Goal: Task Accomplishment & Management: Use online tool/utility

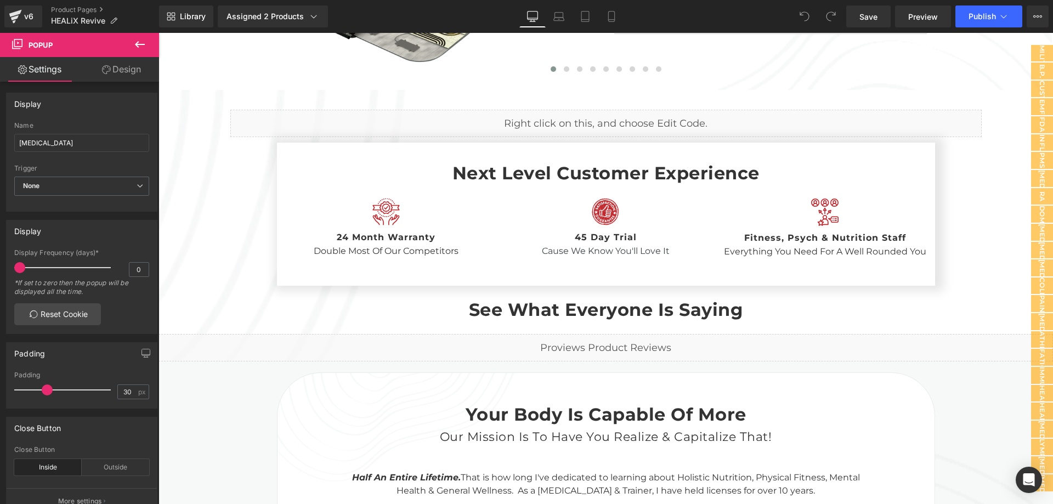
scroll to position [2826, 0]
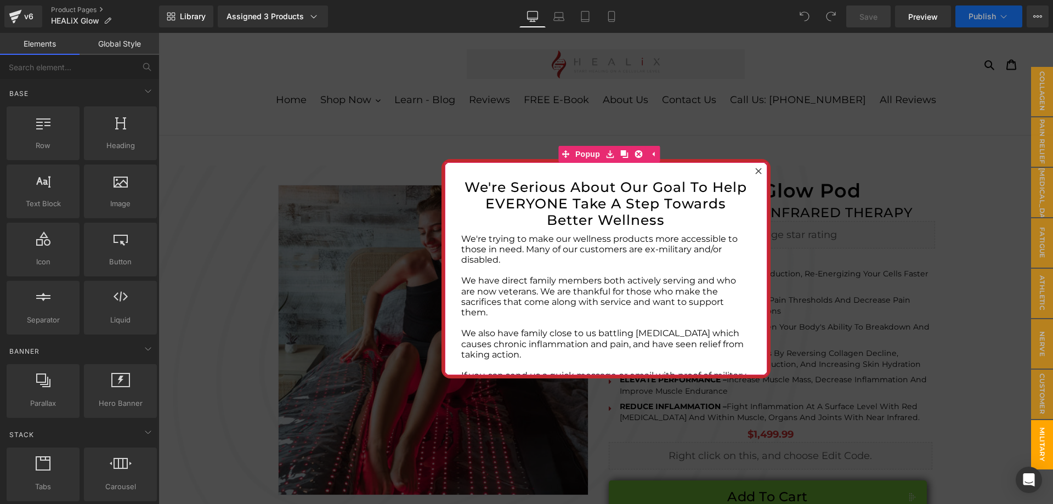
click at [756, 171] on icon at bounding box center [759, 171] width 6 height 6
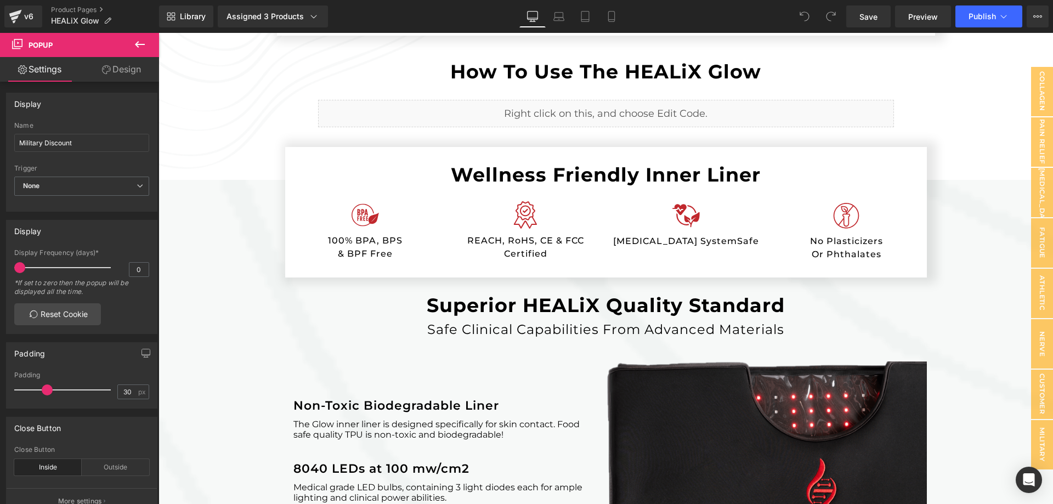
scroll to position [1372, 0]
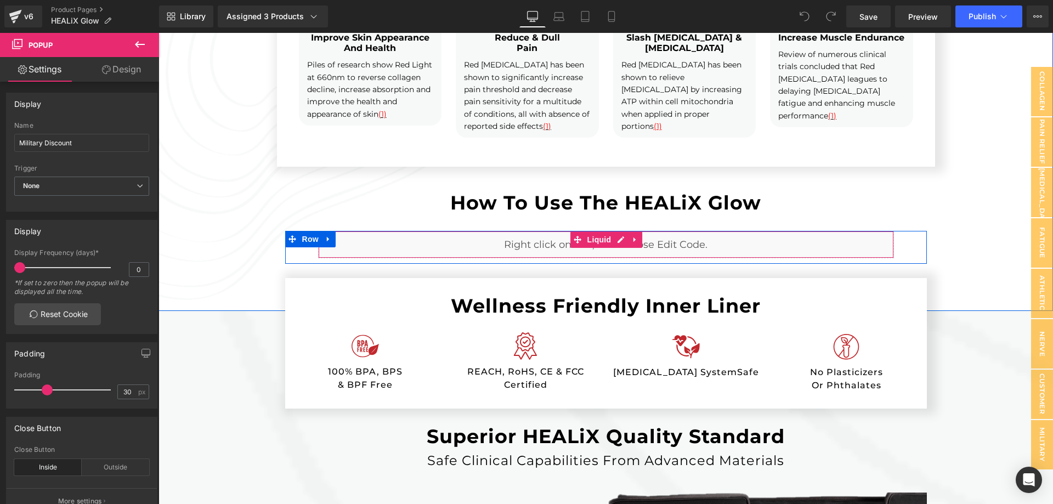
click at [601, 253] on div "Liquid" at bounding box center [606, 244] width 576 height 27
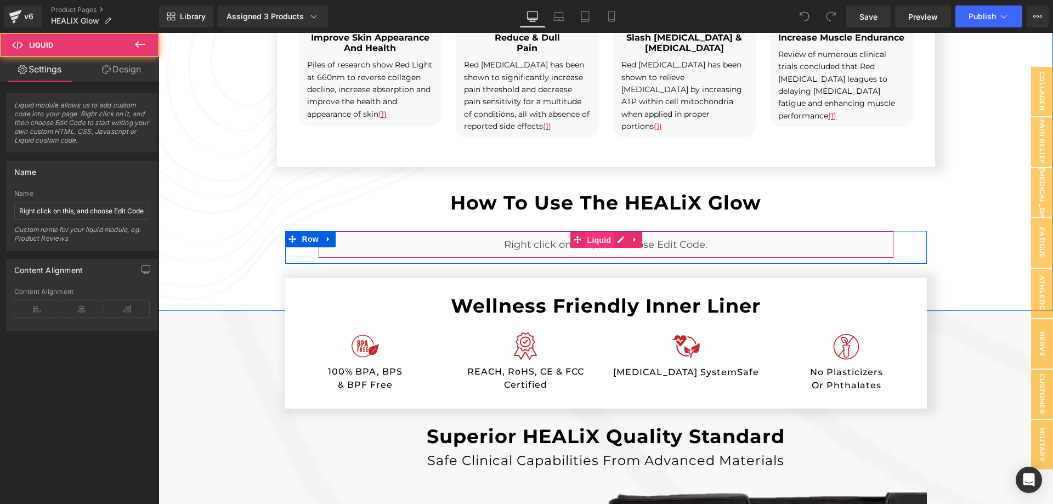
click at [598, 241] on span "Liquid" at bounding box center [600, 240] width 30 height 16
click at [619, 241] on div "Liquid" at bounding box center [606, 244] width 576 height 27
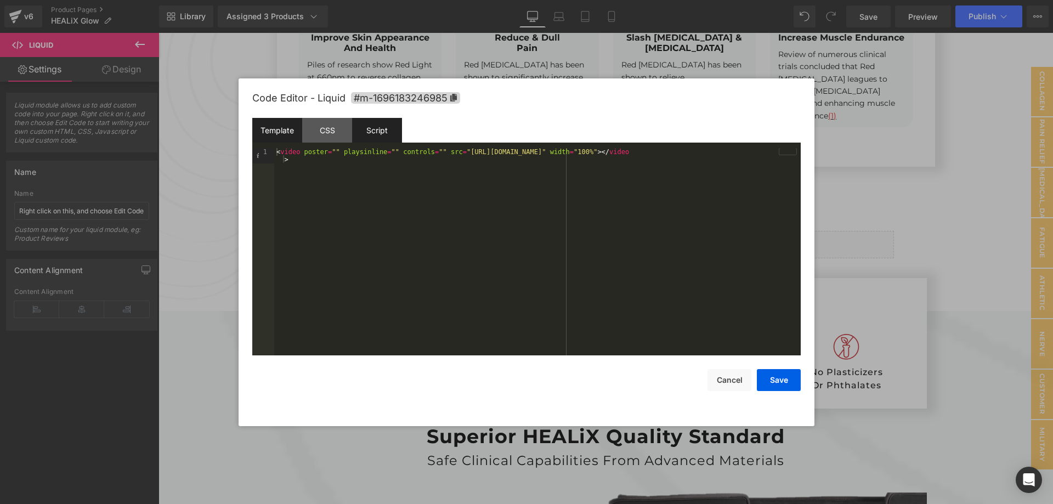
click at [384, 139] on div "Script" at bounding box center [377, 130] width 50 height 25
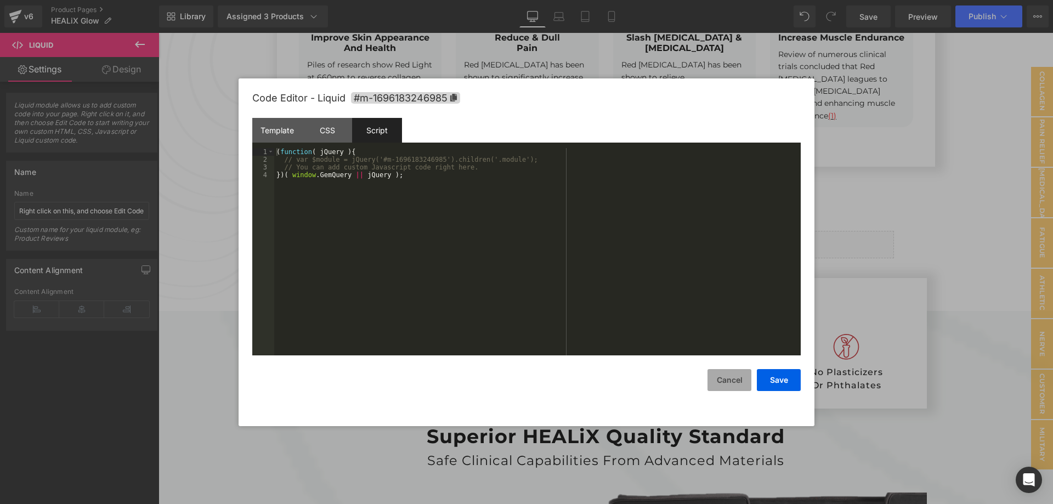
click at [731, 374] on button "Cancel" at bounding box center [730, 380] width 44 height 22
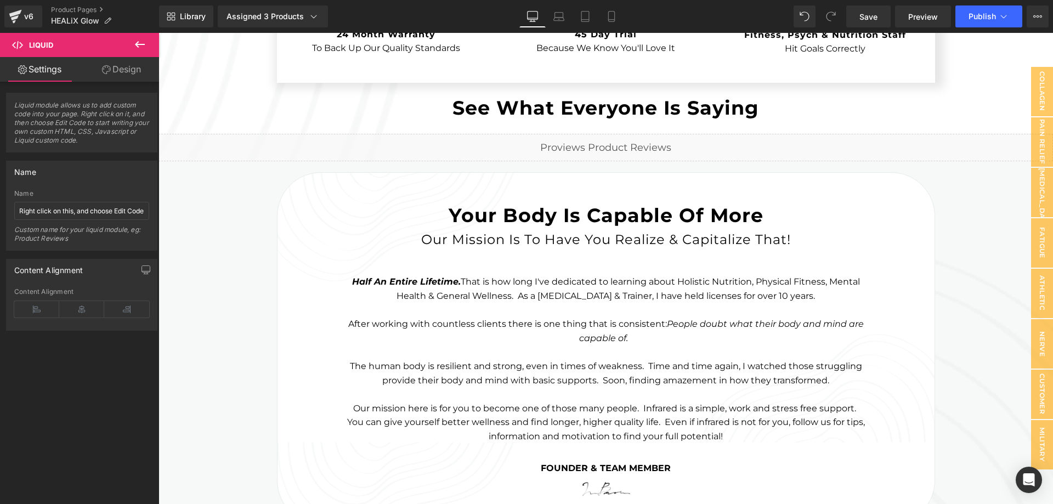
scroll to position [2305, 0]
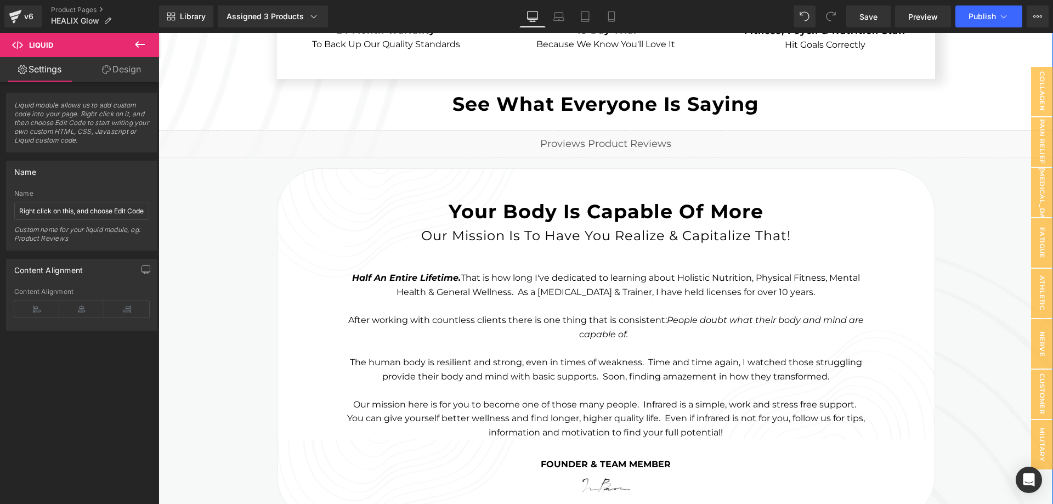
click at [613, 143] on div "Liquid" at bounding box center [606, 143] width 895 height 27
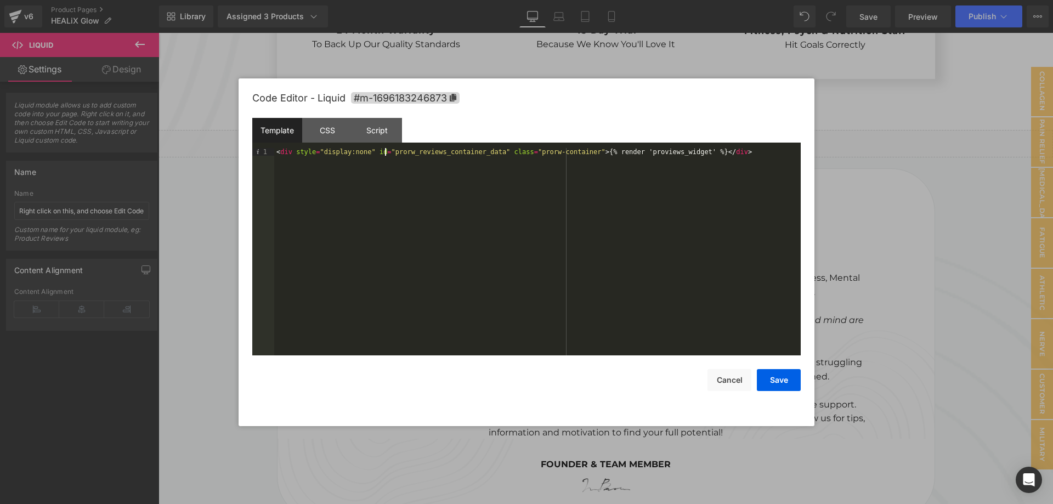
click at [384, 153] on div "< div style = "display:none" id = "prorw_reviews_container_data" class = "prorw…" at bounding box center [537, 259] width 527 height 223
click at [335, 129] on div "CSS" at bounding box center [327, 130] width 50 height 25
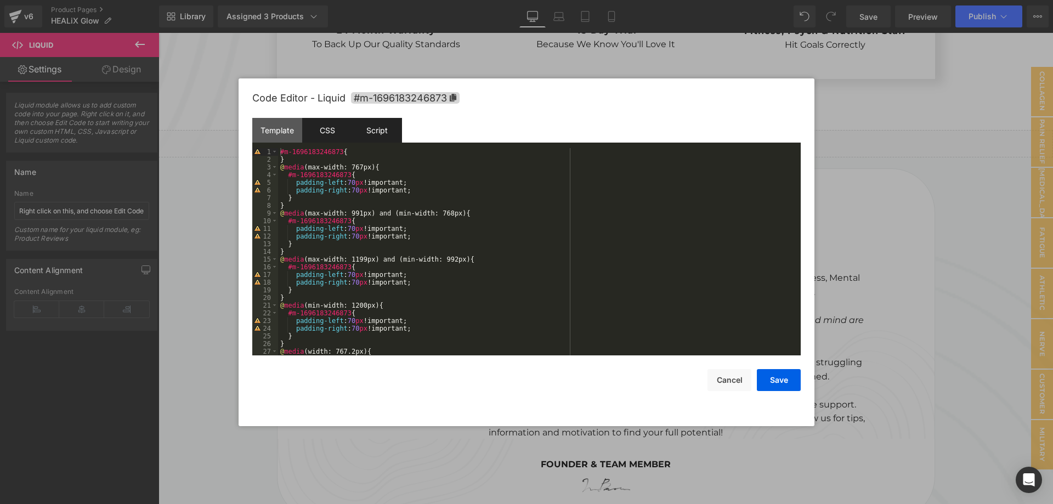
click at [376, 132] on div "Script" at bounding box center [377, 130] width 50 height 25
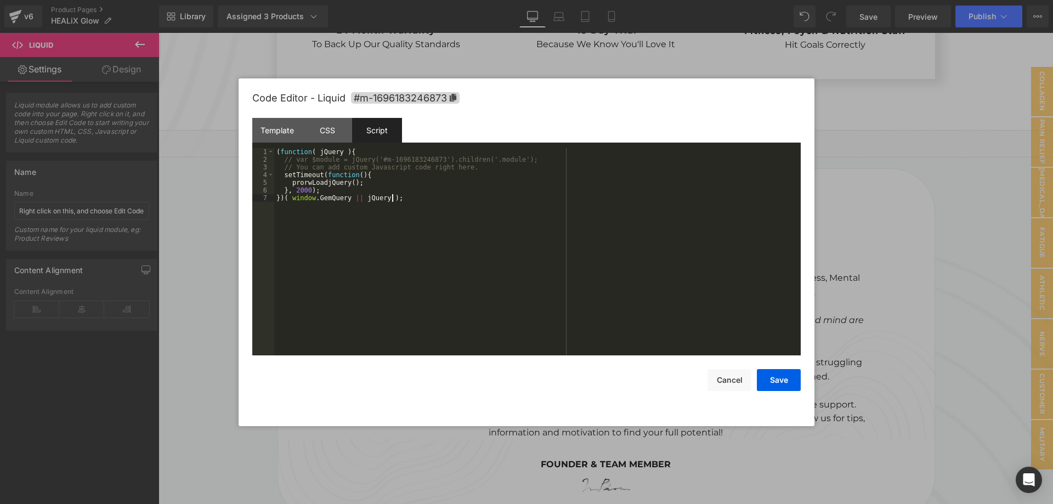
click at [348, 215] on div "( function ( jQuery ) { // var $module = jQuery('#m-1696183246873').children('.…" at bounding box center [537, 259] width 527 height 223
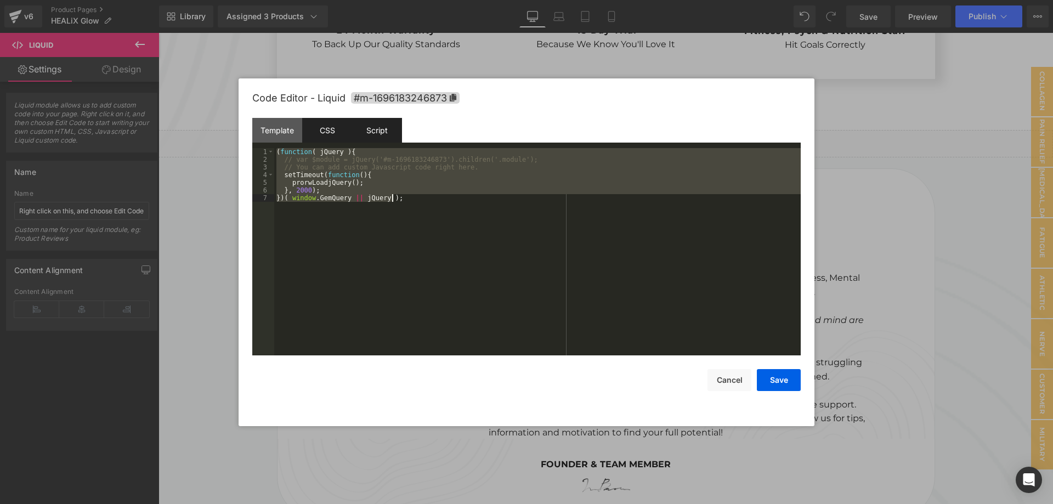
click at [320, 132] on div "CSS" at bounding box center [327, 130] width 50 height 25
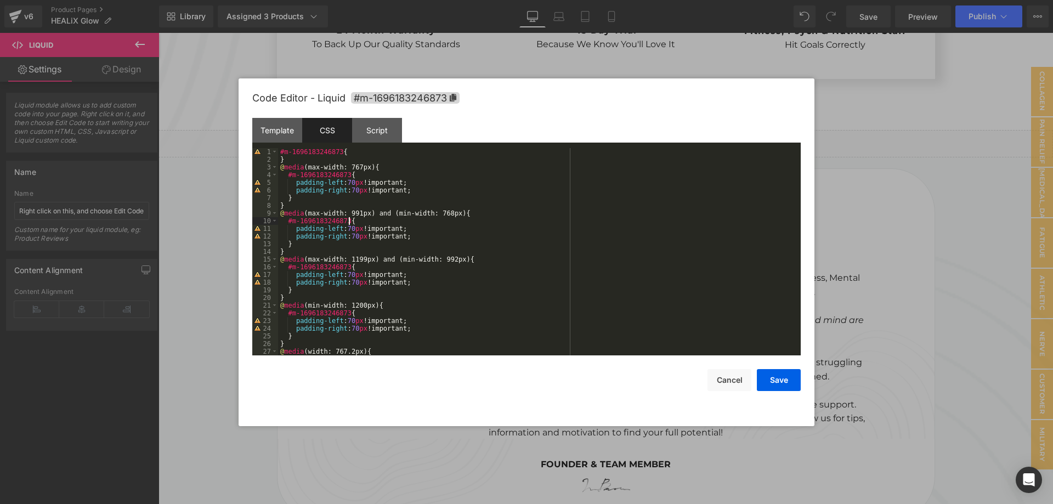
click at [435, 223] on div "#m-1696183246873 { } @ media (max-width: 767px) { #m-1696183246873 { padding-le…" at bounding box center [537, 259] width 519 height 223
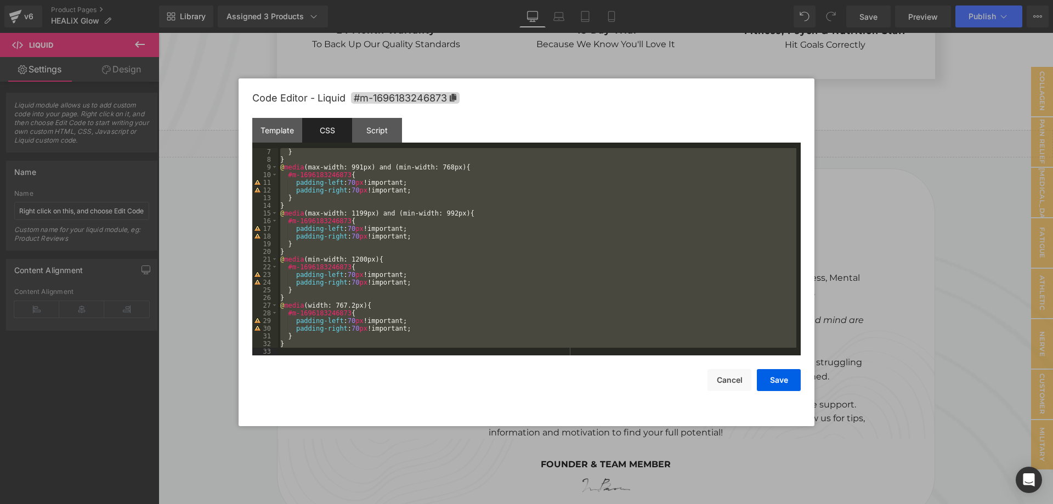
scroll to position [0, 0]
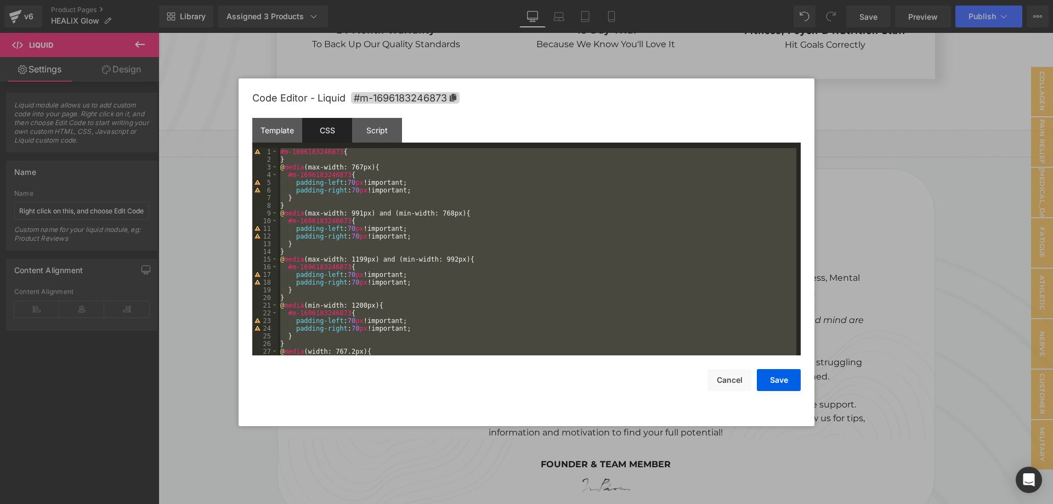
click at [435, 226] on div "#m-1696183246873 { } @ media (max-width: 767px) { #m-1696183246873 { padding-le…" at bounding box center [537, 251] width 519 height 207
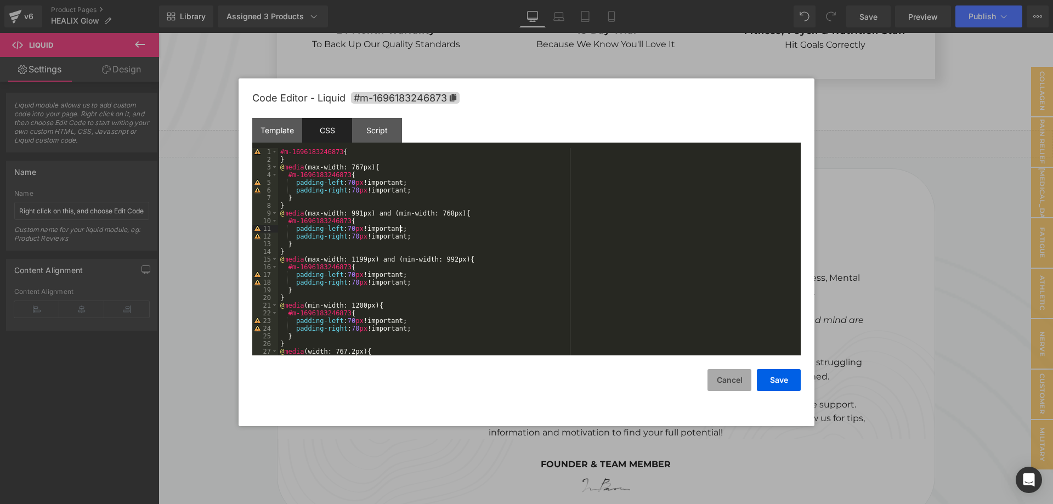
drag, startPoint x: 724, startPoint y: 385, endPoint x: 722, endPoint y: 366, distance: 18.8
click at [724, 385] on button "Cancel" at bounding box center [730, 380] width 44 height 22
